Goal: Information Seeking & Learning: Learn about a topic

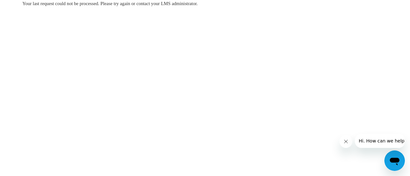
click at [211, 86] on body "Your last request could not be processed. Please try again or contact your LMS …" at bounding box center [205, 88] width 410 height 176
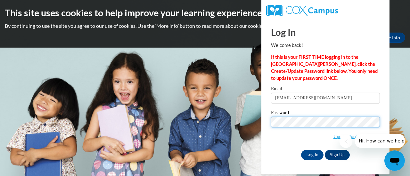
click at [301, 150] on input "Log In" at bounding box center [312, 155] width 22 height 10
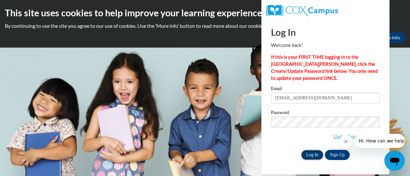
click at [313, 157] on input "Log In" at bounding box center [312, 155] width 22 height 10
click at [215, 65] on body "This site uses cookies to help improve your learning experience. By continuing …" at bounding box center [205, 88] width 410 height 176
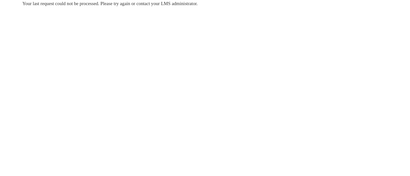
click at [265, 59] on body "Your last request could not be processed. Please try again or contact your LMS …" at bounding box center [205, 88] width 410 height 176
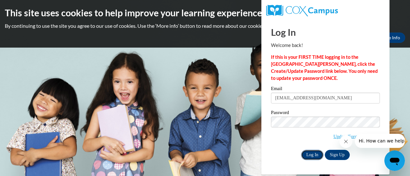
click at [308, 152] on input "Log In" at bounding box center [312, 155] width 22 height 10
click at [314, 156] on input "Log In" at bounding box center [312, 155] width 22 height 10
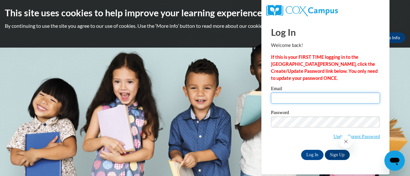
type input "[EMAIL_ADDRESS][DOMAIN_NAME]"
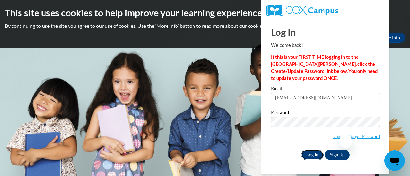
click at [311, 152] on input "Log In" at bounding box center [312, 155] width 22 height 10
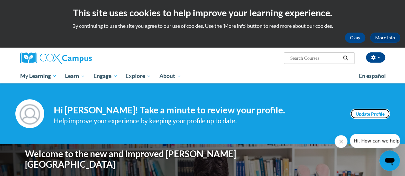
click at [369, 113] on link "Update Profile" at bounding box center [370, 114] width 40 height 10
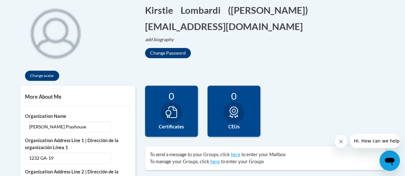
scroll to position [10, 0]
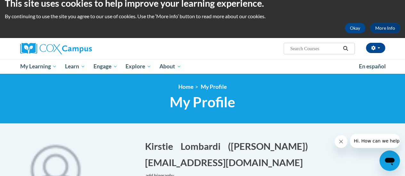
click at [405, 43] on html "This site uses cookies to help improve your learning experience. By continuing …" at bounding box center [202, 78] width 405 height 176
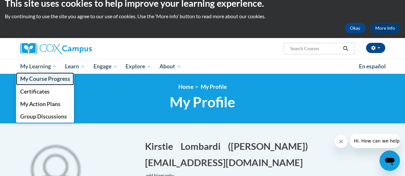
click at [40, 78] on span "My Course Progress" at bounding box center [45, 79] width 50 height 7
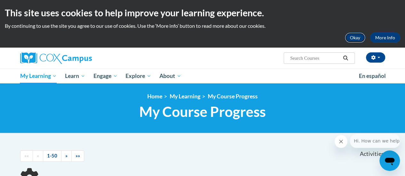
click at [355, 42] on button "Okay" at bounding box center [355, 38] width 20 height 10
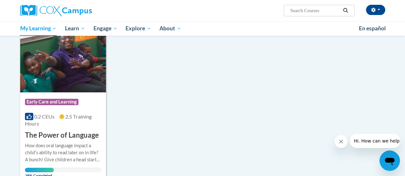
scroll to position [92, 0]
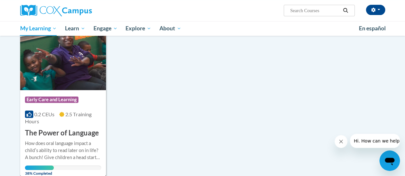
click at [56, 85] on img at bounding box center [63, 57] width 86 height 65
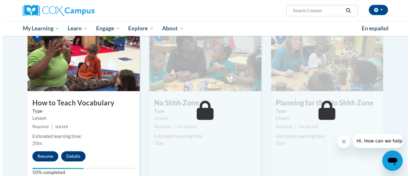
scroll to position [320, 0]
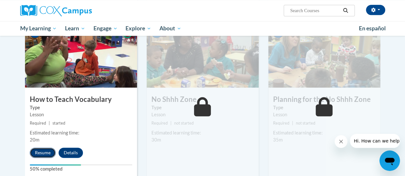
click at [35, 152] on button "Resume" at bounding box center [43, 153] width 26 height 10
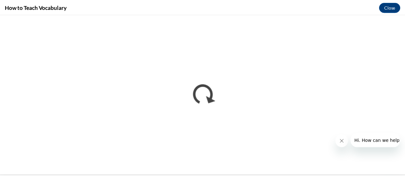
scroll to position [0, 0]
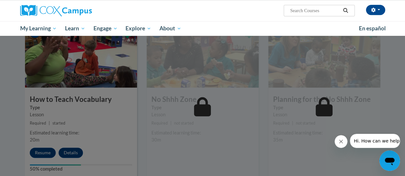
click at [38, 151] on div at bounding box center [202, 88] width 405 height 176
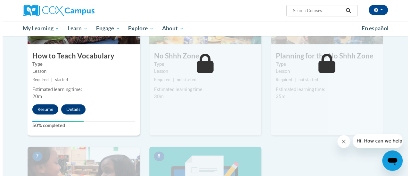
scroll to position [362, 0]
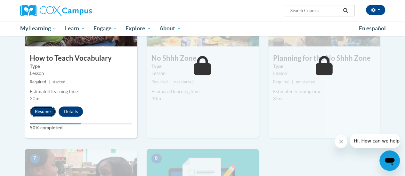
click at [41, 110] on button "Resume" at bounding box center [43, 112] width 26 height 10
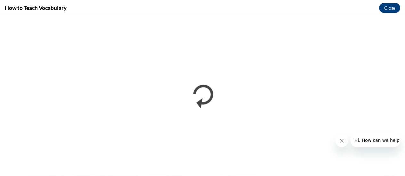
scroll to position [0, 0]
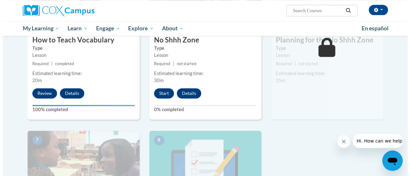
scroll to position [381, 0]
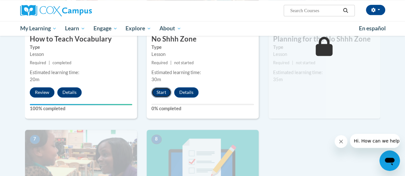
click at [162, 92] on button "Start" at bounding box center [161, 92] width 20 height 10
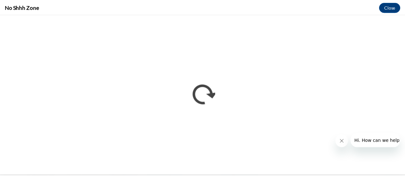
scroll to position [0, 0]
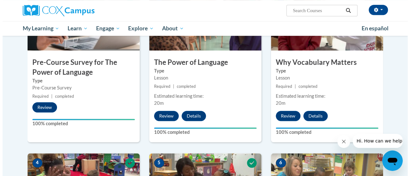
scroll to position [372, 0]
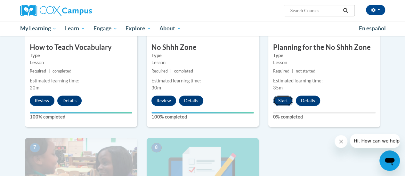
click at [281, 103] on button "Start" at bounding box center [283, 101] width 20 height 10
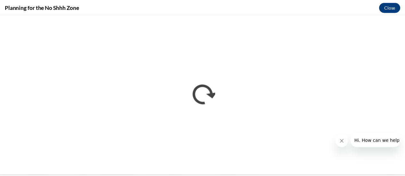
scroll to position [0, 0]
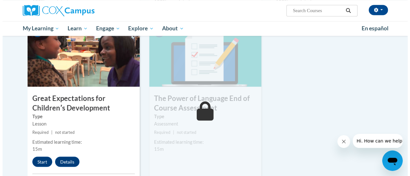
scroll to position [503, 0]
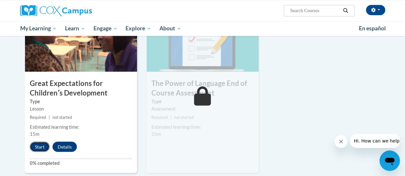
click at [42, 149] on button "Start" at bounding box center [40, 147] width 20 height 10
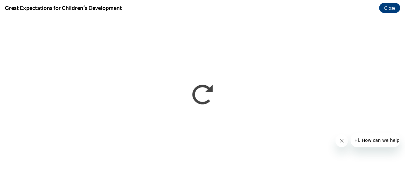
scroll to position [0, 0]
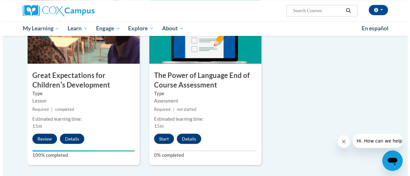
scroll to position [512, 0]
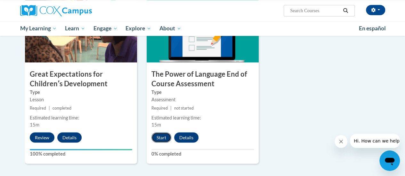
click at [164, 136] on button "Start" at bounding box center [161, 138] width 20 height 10
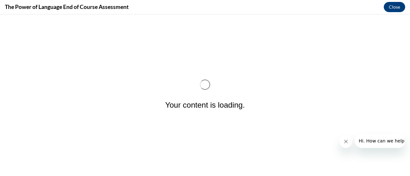
scroll to position [0, 0]
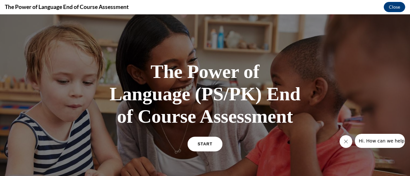
click at [204, 143] on span "START" at bounding box center [205, 144] width 15 height 5
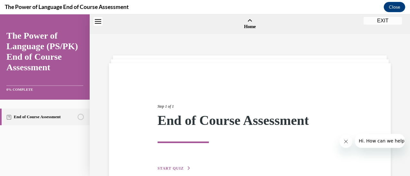
scroll to position [20, 0]
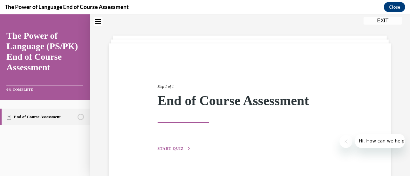
click at [170, 154] on div "Step 1 of 1 End of Course Assessment START QUIZ" at bounding box center [250, 111] width 282 height 135
click at [173, 150] on span "START QUIZ" at bounding box center [171, 149] width 26 height 4
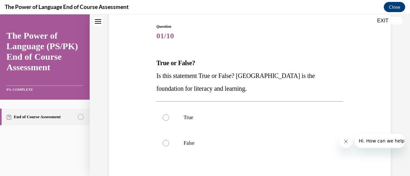
scroll to position [86, 0]
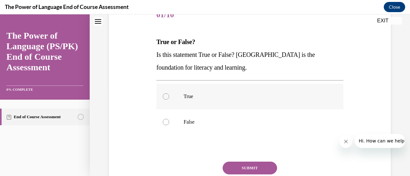
click at [182, 90] on label "True" at bounding box center [249, 97] width 187 height 26
click at [169, 94] on input "True" at bounding box center [166, 97] width 6 height 6
radio input "true"
click at [254, 170] on button "SUBMIT" at bounding box center [250, 168] width 54 height 13
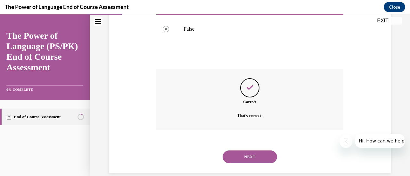
scroll to position [189, 0]
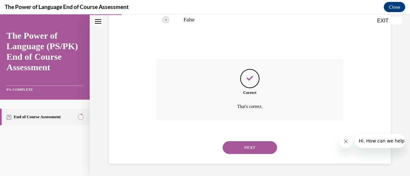
click at [256, 151] on button "NEXT" at bounding box center [250, 148] width 54 height 13
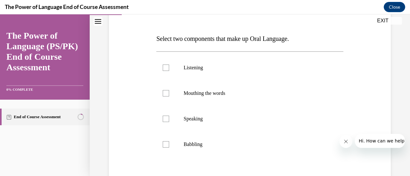
scroll to position [95, 0]
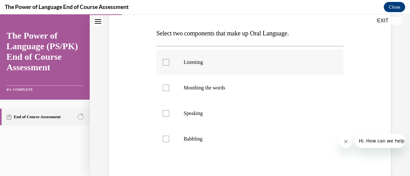
click at [166, 63] on div at bounding box center [166, 62] width 6 height 6
click at [166, 63] on input "Listening" at bounding box center [166, 62] width 6 height 6
checkbox input "true"
click at [167, 114] on div at bounding box center [166, 113] width 6 height 6
click at [167, 114] on input "Speaking" at bounding box center [166, 113] width 6 height 6
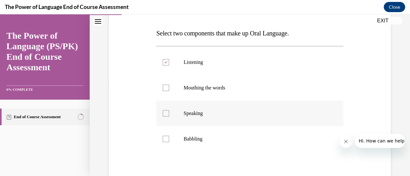
checkbox input "true"
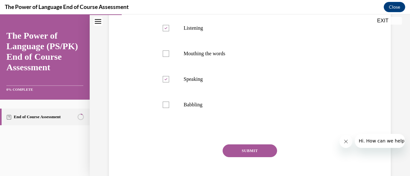
scroll to position [130, 0]
click at [246, 146] on button "SUBMIT" at bounding box center [250, 150] width 54 height 13
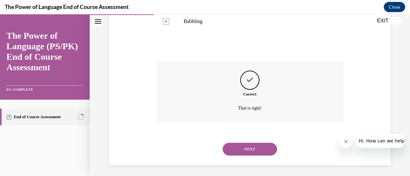
scroll to position [215, 0]
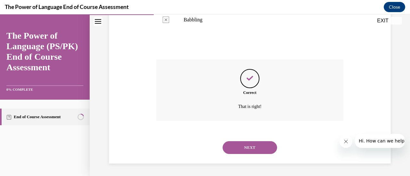
click at [246, 146] on button "NEXT" at bounding box center [250, 148] width 54 height 13
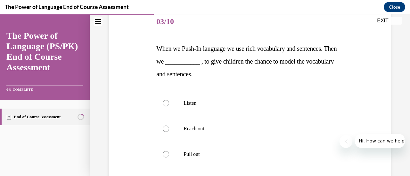
scroll to position [88, 0]
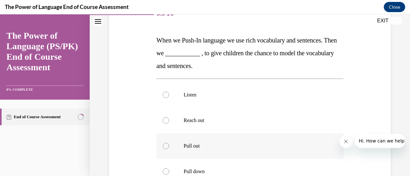
click at [168, 147] on div at bounding box center [166, 146] width 6 height 6
click at [168, 147] on input "Pull out" at bounding box center [166, 146] width 6 height 6
radio input "true"
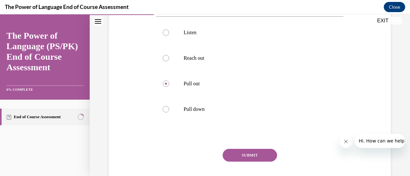
click at [241, 153] on button "SUBMIT" at bounding box center [250, 155] width 54 height 13
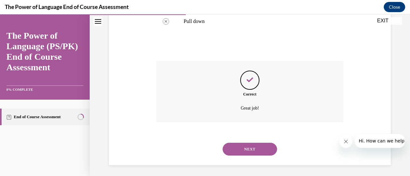
scroll to position [240, 0]
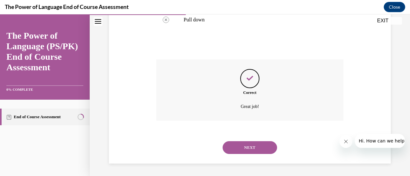
click at [248, 150] on button "NEXT" at bounding box center [250, 148] width 54 height 13
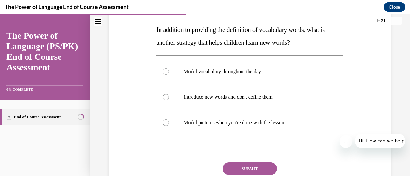
scroll to position [98, 0]
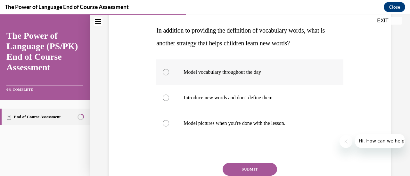
click at [167, 76] on label "Model vocabulary throughout the day" at bounding box center [249, 73] width 187 height 26
click at [167, 76] on input "Model vocabulary throughout the day" at bounding box center [166, 72] width 6 height 6
radio input "true"
click at [234, 166] on button "SUBMIT" at bounding box center [250, 169] width 54 height 13
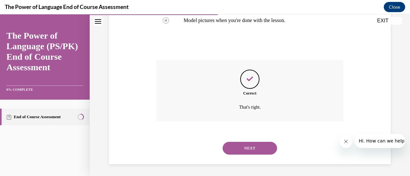
scroll to position [202, 0]
click at [240, 149] on button "NEXT" at bounding box center [250, 148] width 54 height 13
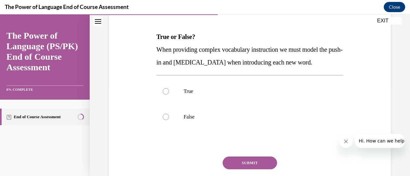
scroll to position [94, 0]
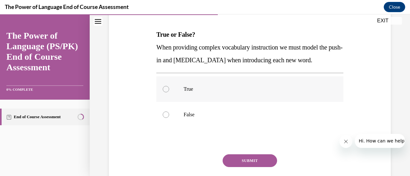
click at [186, 102] on label "True" at bounding box center [249, 90] width 187 height 26
click at [169, 93] on input "True" at bounding box center [166, 89] width 6 height 6
radio input "true"
click at [240, 167] on button "SUBMIT" at bounding box center [250, 161] width 54 height 13
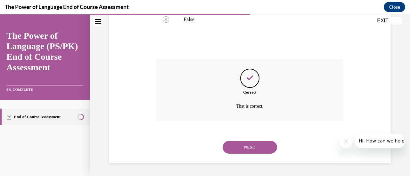
scroll to position [202, 0]
click at [247, 152] on button "NEXT" at bounding box center [250, 147] width 54 height 13
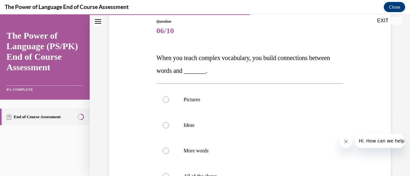
scroll to position [74, 0]
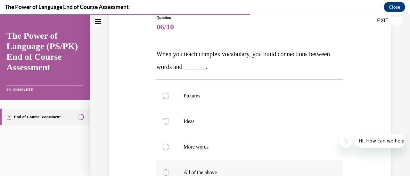
click at [166, 172] on div at bounding box center [166, 173] width 6 height 6
click at [166, 172] on input "All of the above" at bounding box center [166, 173] width 6 height 6
radio input "true"
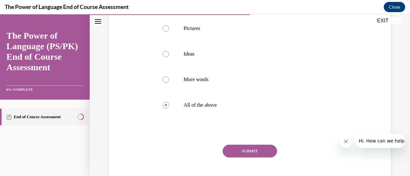
click at [243, 151] on button "SUBMIT" at bounding box center [250, 151] width 54 height 13
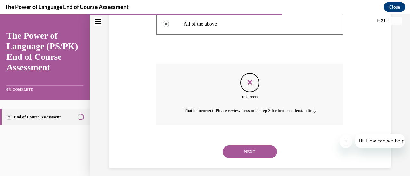
scroll to position [227, 0]
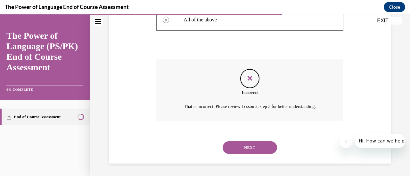
click at [252, 150] on button "NEXT" at bounding box center [250, 148] width 54 height 13
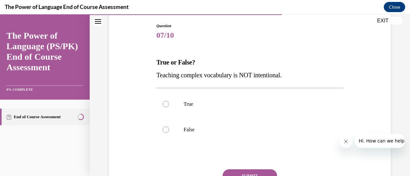
scroll to position [74, 0]
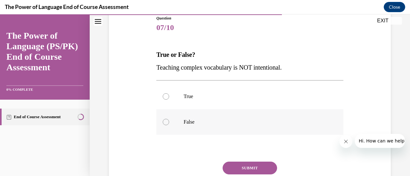
click at [160, 122] on label "False" at bounding box center [249, 123] width 187 height 26
click at [163, 122] on input "False" at bounding box center [166, 122] width 6 height 6
radio input "true"
click at [229, 167] on button "SUBMIT" at bounding box center [250, 168] width 54 height 13
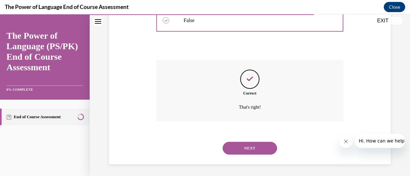
scroll to position [176, 0]
click at [256, 144] on button "NEXT" at bounding box center [250, 148] width 54 height 13
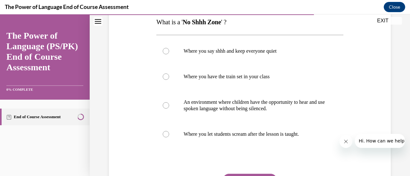
scroll to position [113, 0]
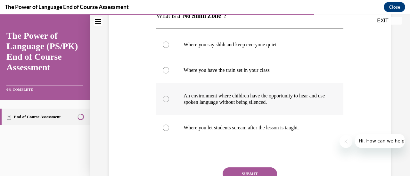
click at [211, 103] on p "An environment where children have the opportunity to hear and use spoken langu…" at bounding box center [255, 99] width 143 height 13
click at [169, 102] on input "An environment where children have the opportunity to hear and use spoken langu…" at bounding box center [166, 99] width 6 height 6
radio input "true"
click at [244, 170] on button "SUBMIT" at bounding box center [250, 174] width 54 height 13
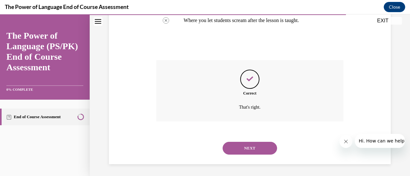
scroll to position [221, 0]
click at [260, 145] on button "NEXT" at bounding box center [250, 148] width 54 height 13
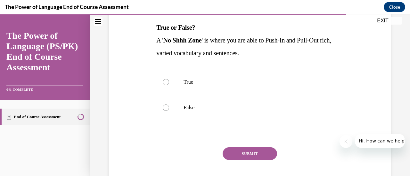
scroll to position [103, 0]
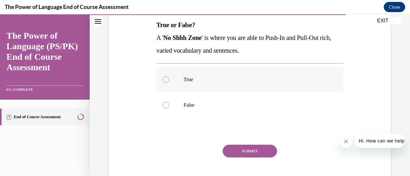
click at [170, 79] on label "True" at bounding box center [249, 80] width 187 height 26
click at [169, 79] on input "True" at bounding box center [166, 80] width 6 height 6
radio input "true"
click at [239, 145] on button "SUBMIT" at bounding box center [250, 151] width 54 height 13
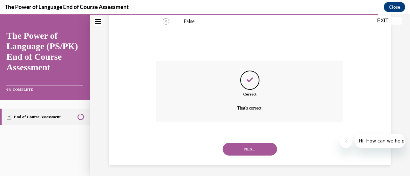
scroll to position [189, 0]
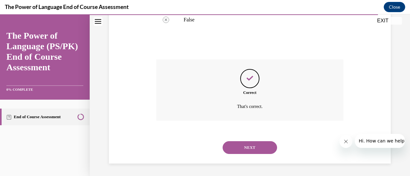
click at [241, 145] on button "NEXT" at bounding box center [250, 148] width 54 height 13
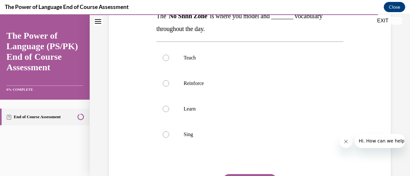
scroll to position [113, 0]
click at [174, 66] on label "Teach" at bounding box center [249, 58] width 187 height 26
click at [169, 61] on input "Teach" at bounding box center [166, 57] width 6 height 6
radio input "true"
click at [180, 86] on label "Reinforce" at bounding box center [249, 83] width 187 height 26
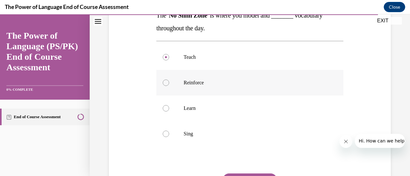
click at [169, 86] on input "Reinforce" at bounding box center [166, 83] width 6 height 6
radio input "true"
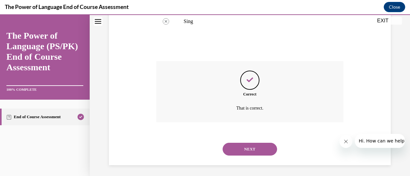
scroll to position [227, 0]
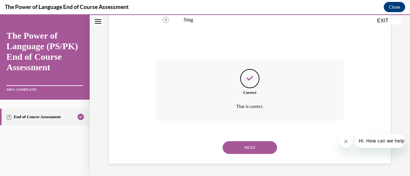
click at [245, 148] on button "NEXT" at bounding box center [250, 148] width 54 height 13
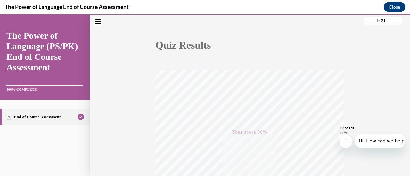
scroll to position [166, 0]
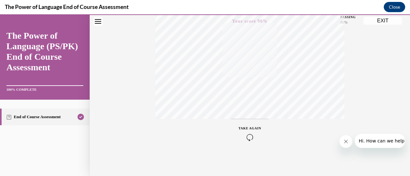
click at [388, 22] on button "EXIT" at bounding box center [382, 21] width 38 height 8
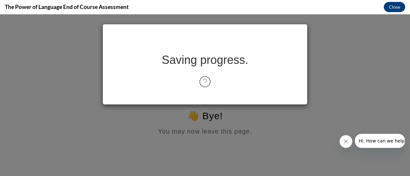
scroll to position [0, 0]
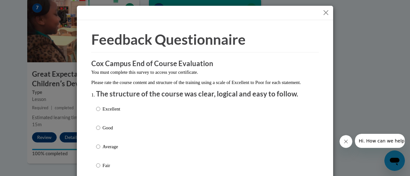
click at [106, 113] on p "Excellent" at bounding box center [111, 109] width 18 height 7
click at [100, 113] on input "Excellent" at bounding box center [98, 109] width 4 height 7
radio input "true"
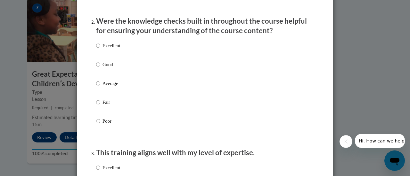
scroll to position [199, 0]
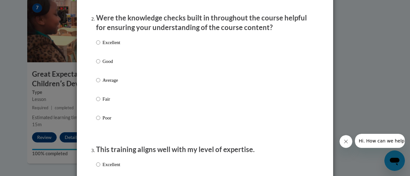
drag, startPoint x: 186, startPoint y: 56, endPoint x: 170, endPoint y: 55, distance: 15.7
click at [185, 56] on div "Excellent Good Average Fair Poor" at bounding box center [205, 88] width 218 height 104
click at [110, 46] on p "Excellent" at bounding box center [111, 42] width 18 height 7
click at [100, 46] on input "Excellent" at bounding box center [98, 42] width 4 height 7
radio input "true"
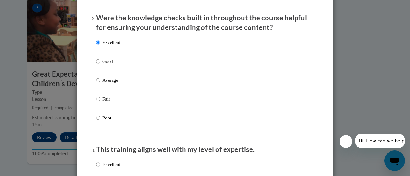
click at [103, 168] on p "Excellent" at bounding box center [111, 164] width 18 height 7
click at [100, 168] on input "Excellent" at bounding box center [98, 164] width 4 height 7
radio input "true"
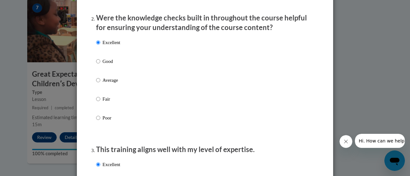
radio input "true"
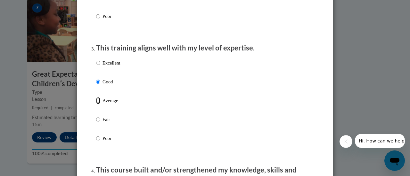
click at [96, 97] on input "Average" at bounding box center [98, 100] width 4 height 7
radio input "true"
click at [96, 116] on input "Fair" at bounding box center [98, 119] width 4 height 7
radio input "true"
click at [96, 97] on input "Average" at bounding box center [98, 100] width 4 height 7
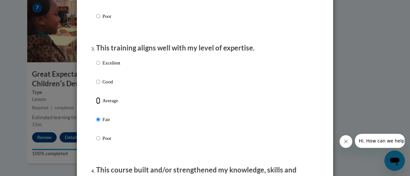
radio input "true"
click at [96, 78] on input "Good" at bounding box center [98, 81] width 4 height 7
radio input "true"
click at [96, 60] on input "Excellent" at bounding box center [98, 63] width 4 height 7
radio input "true"
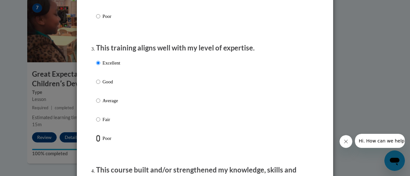
click at [96, 135] on input "Poor" at bounding box center [98, 138] width 4 height 7
radio input "true"
click at [96, 60] on input "Excellent" at bounding box center [98, 63] width 4 height 7
radio input "true"
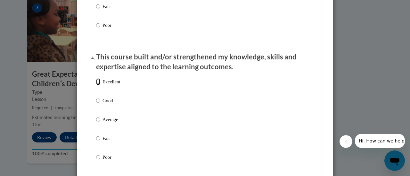
click at [96, 78] on input "Excellent" at bounding box center [98, 81] width 4 height 7
radio input "true"
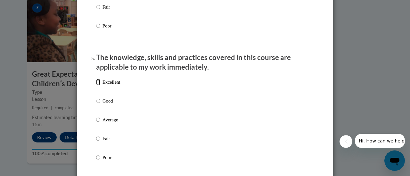
click at [96, 79] on input "Excellent" at bounding box center [98, 82] width 4 height 7
radio input "true"
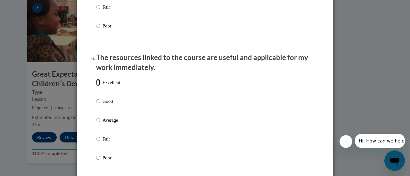
click at [96, 79] on input "Excellent" at bounding box center [98, 82] width 4 height 7
radio input "true"
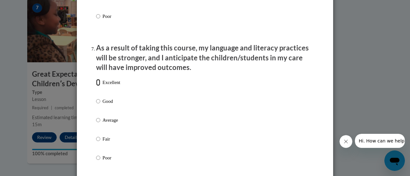
click at [96, 79] on input "Excellent" at bounding box center [98, 82] width 4 height 7
radio input "true"
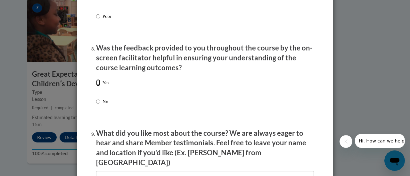
click at [96, 79] on input "Yes" at bounding box center [98, 82] width 4 height 7
radio input "true"
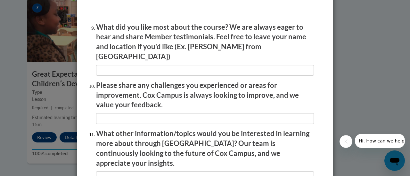
scroll to position [1155, 0]
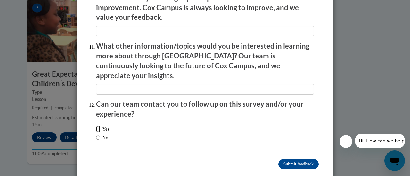
click at [96, 126] on input "Yes" at bounding box center [98, 129] width 4 height 7
radio input "true"
click at [285, 159] on input "Submit feedback" at bounding box center [298, 164] width 40 height 10
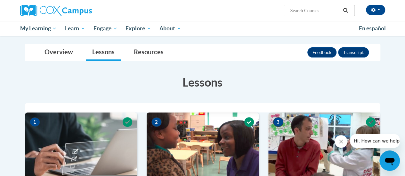
scroll to position [53, 0]
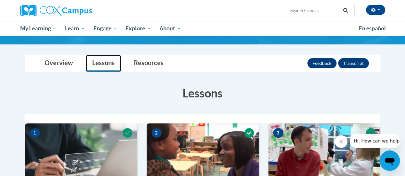
click at [94, 63] on link "Lessons" at bounding box center [103, 63] width 35 height 17
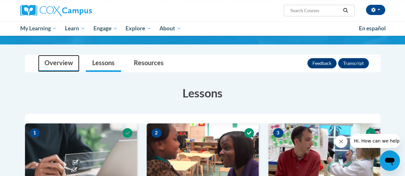
click at [64, 60] on link "Overview" at bounding box center [58, 63] width 41 height 17
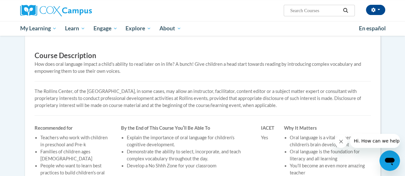
scroll to position [48, 0]
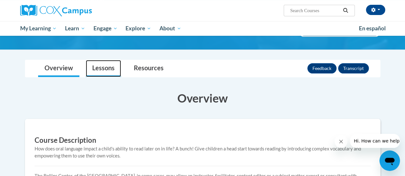
click at [99, 75] on link "Lessons" at bounding box center [103, 68] width 35 height 17
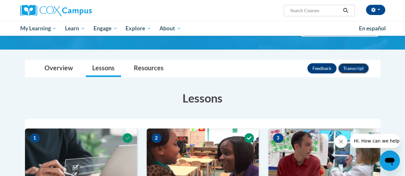
click at [355, 68] on button "Transcript" at bounding box center [353, 68] width 31 height 10
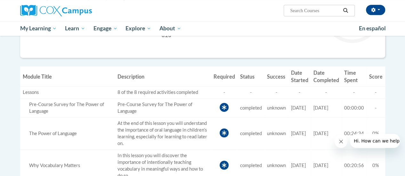
scroll to position [138, 0]
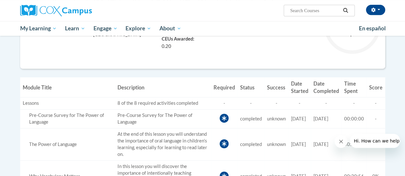
drag, startPoint x: 401, startPoint y: 82, endPoint x: 394, endPoint y: 79, distance: 7.9
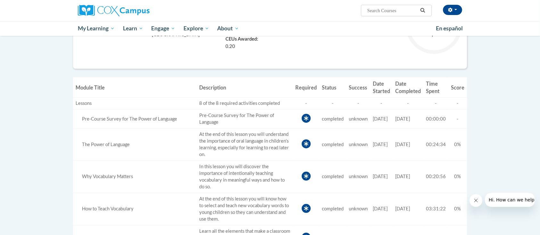
drag, startPoint x: 410, startPoint y: 3, endPoint x: 12, endPoint y: 124, distance: 415.2
click at [12, 124] on body "Kirstie Lombardi (America/New_York UTC-04:00) My Profile Inbox My Transcripts L…" at bounding box center [270, 190] width 540 height 657
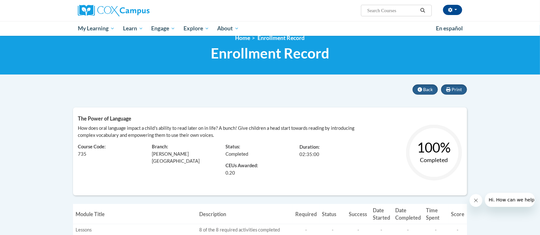
scroll to position [1, 0]
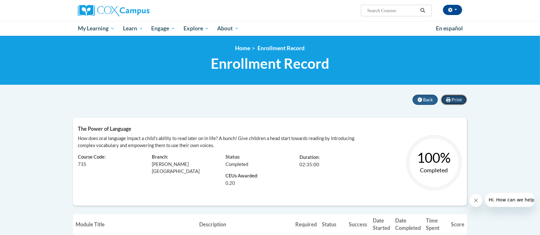
click at [405, 99] on icon at bounding box center [448, 100] width 4 height 4
click at [405, 176] on div "Print Back The Power of Language How does oral language impact a child's abilit…" at bounding box center [270, 154] width 404 height 119
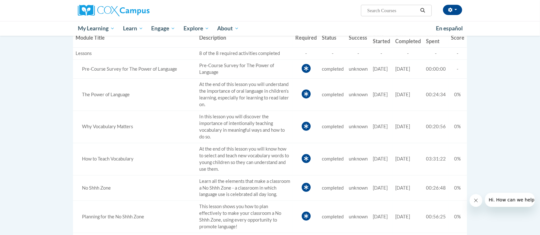
scroll to position [171, 0]
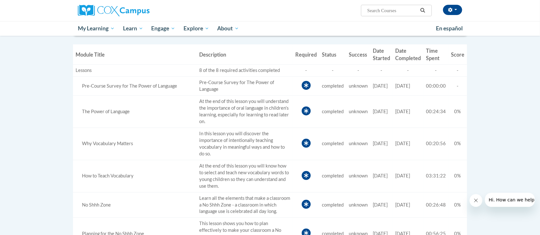
click at [405, 53] on body "Kirstie Lombardi (America/New_York UTC-04:00) My Profile Inbox My Transcripts L…" at bounding box center [270, 157] width 540 height 657
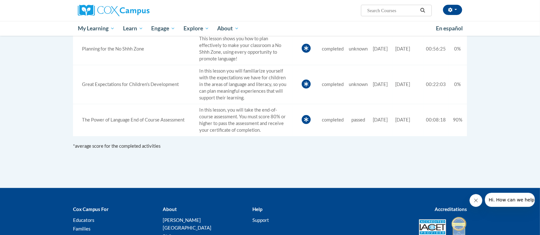
scroll to position [359, 0]
